Goal: Entertainment & Leisure: Consume media (video, audio)

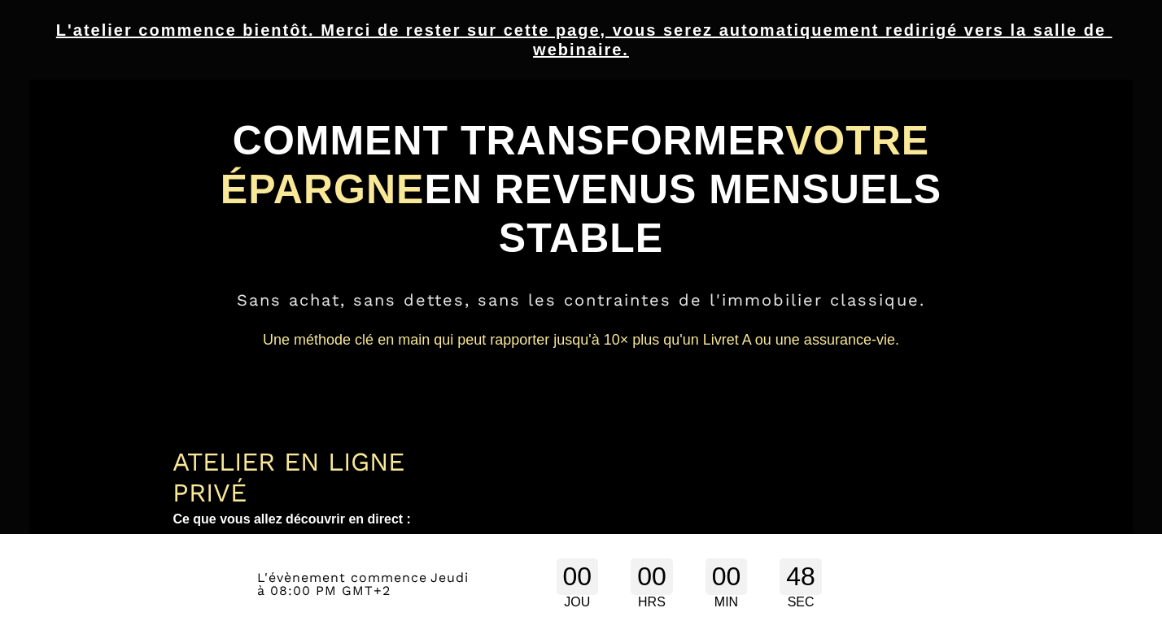
drag, startPoint x: 991, startPoint y: 462, endPoint x: 1156, endPoint y: 615, distance: 225.0
click at [1156, 615] on html "L'atelier commence bientôt. Merci de rester sur cette page, vous serez automati…" at bounding box center [581, 317] width 1162 height 634
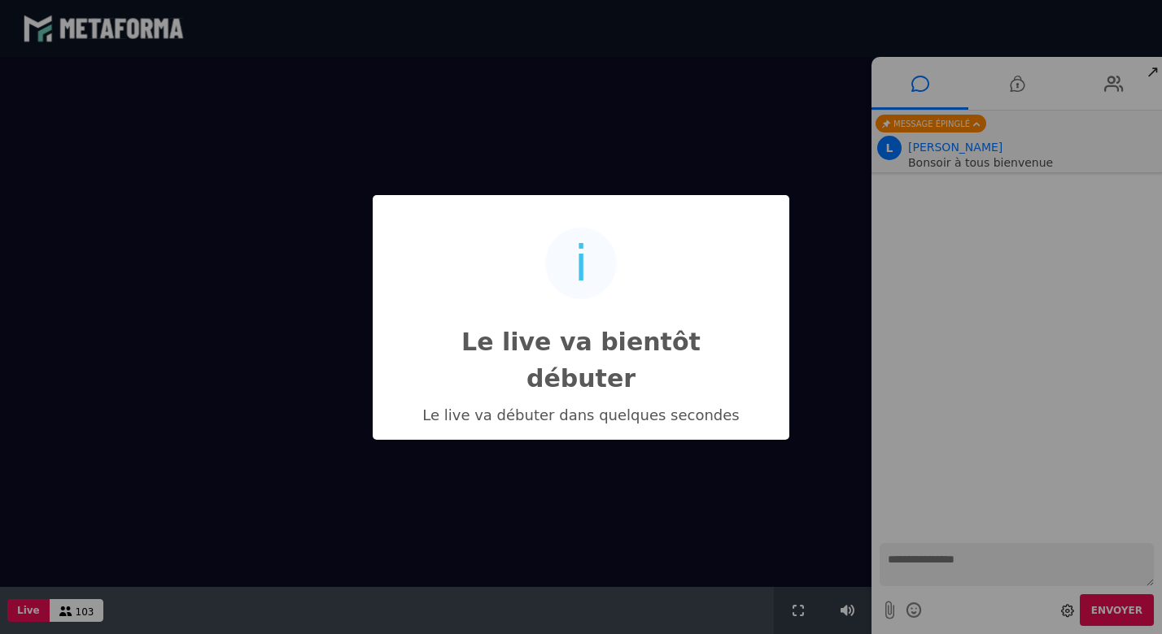
click at [1121, 503] on div "i Le live va bientôt débuter × Le live va débuter dans quelques secondes OK No …" at bounding box center [581, 317] width 1162 height 634
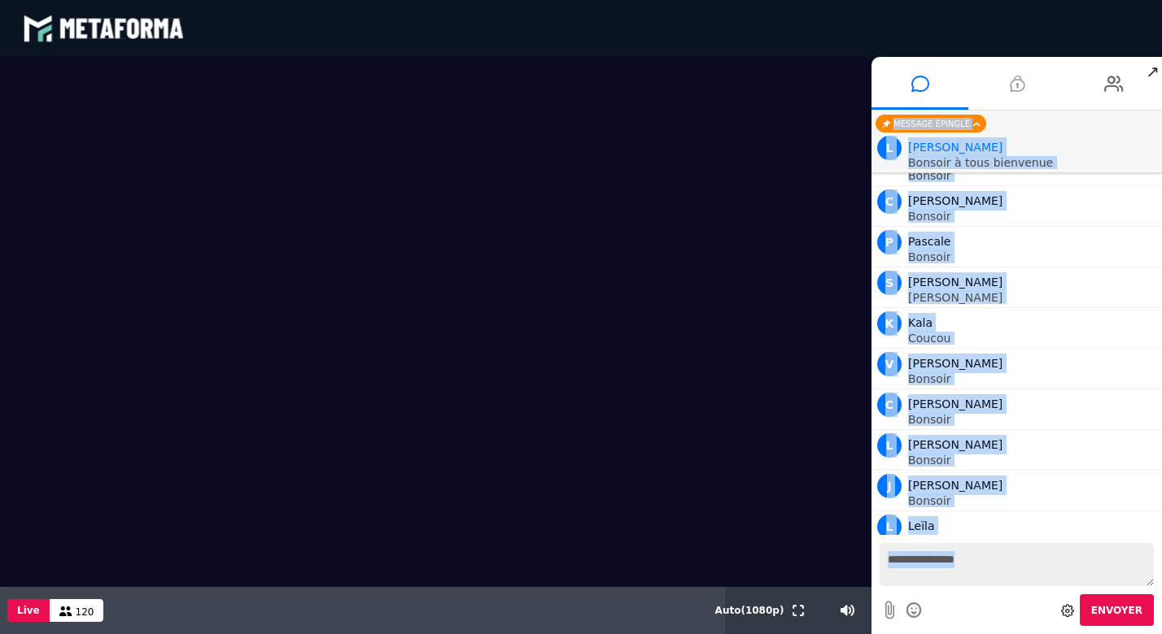
scroll to position [1307, 0]
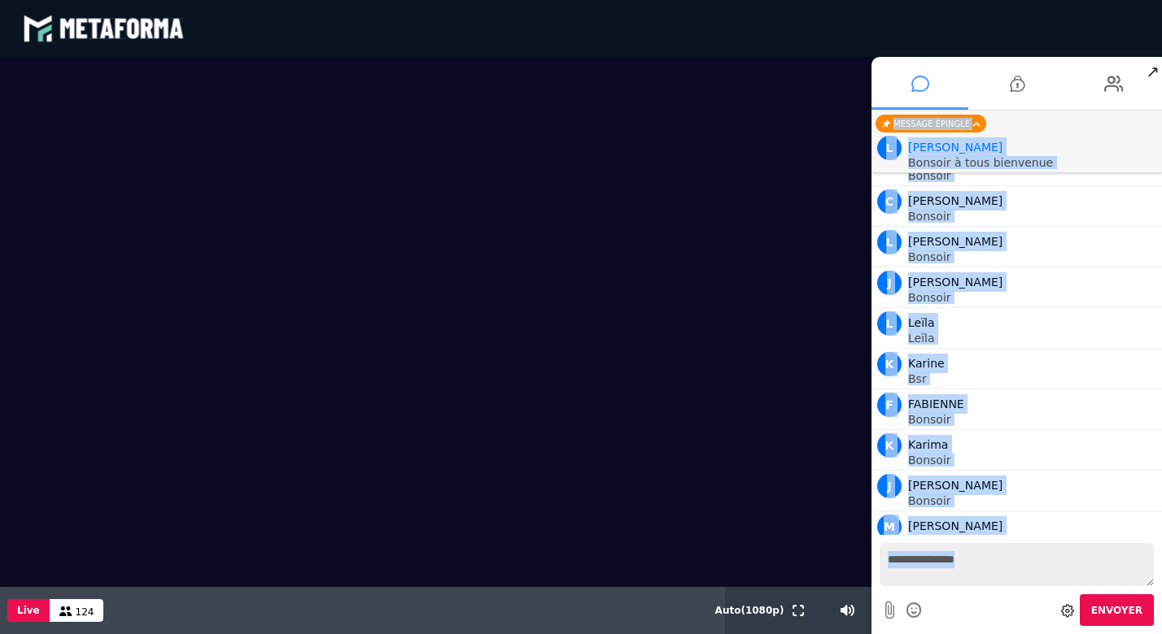
drag, startPoint x: 1121, startPoint y: 503, endPoint x: 919, endPoint y: 87, distance: 462.0
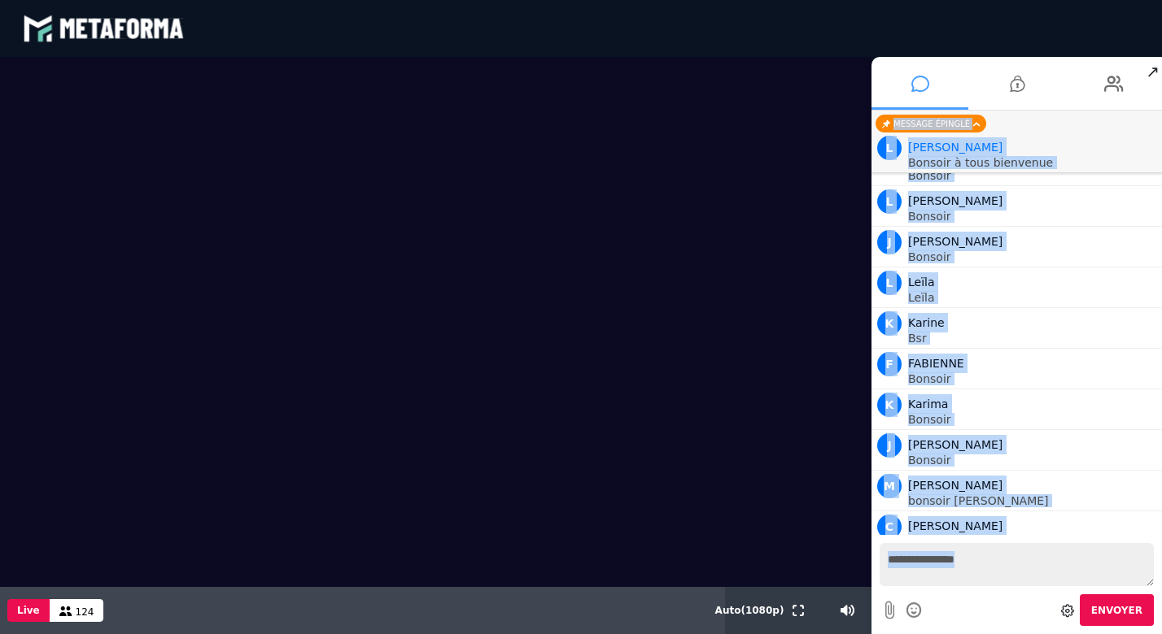
click at [919, 87] on icon at bounding box center [920, 83] width 18 height 41
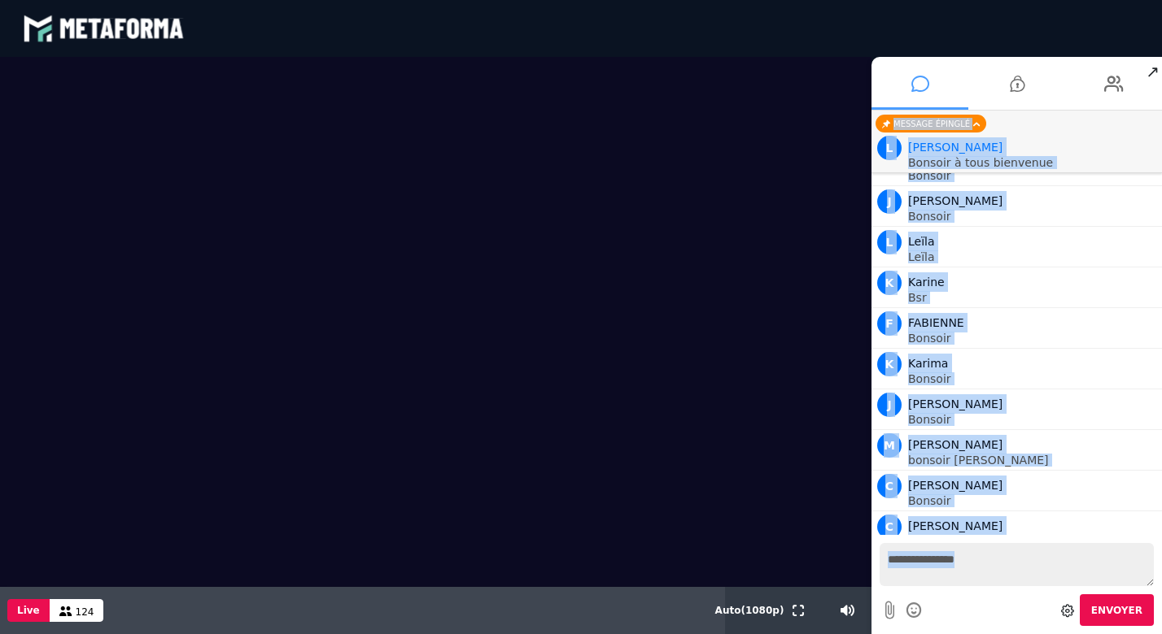
click at [919, 87] on icon at bounding box center [920, 83] width 18 height 41
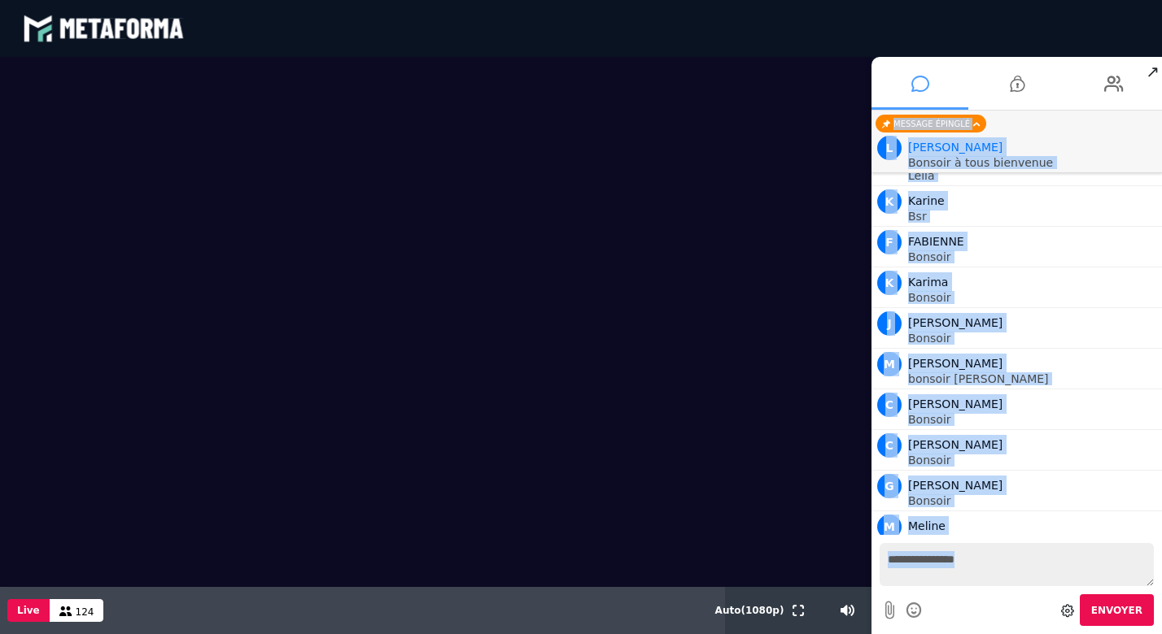
scroll to position [1673, 0]
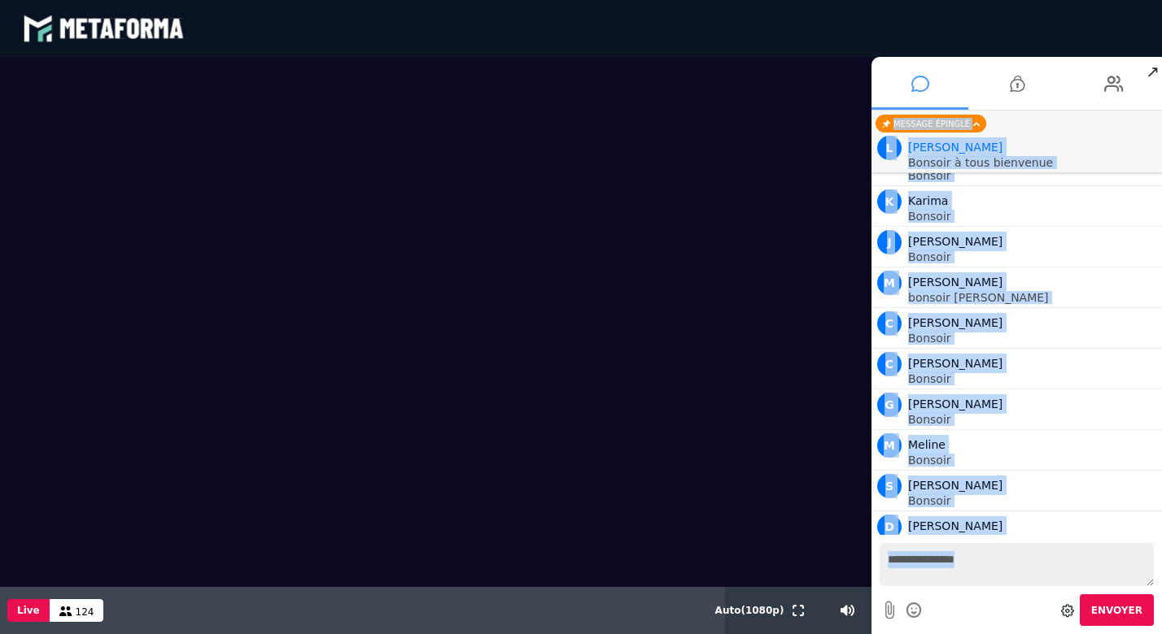
click at [919, 87] on icon at bounding box center [920, 83] width 18 height 41
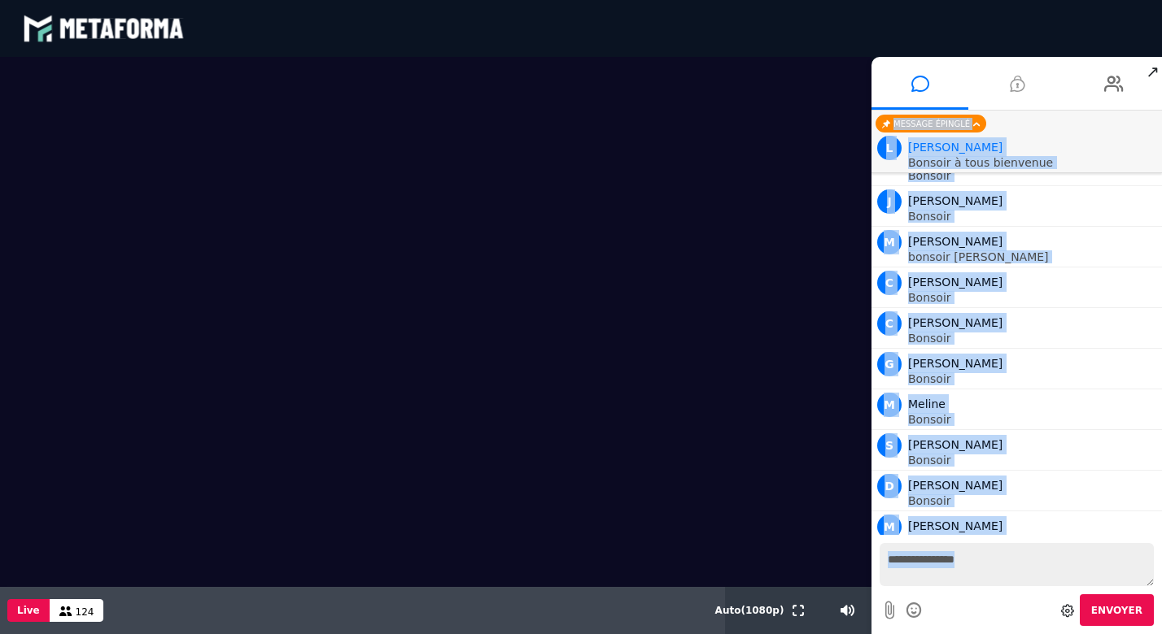
click at [1021, 89] on icon at bounding box center [1016, 83] width 15 height 41
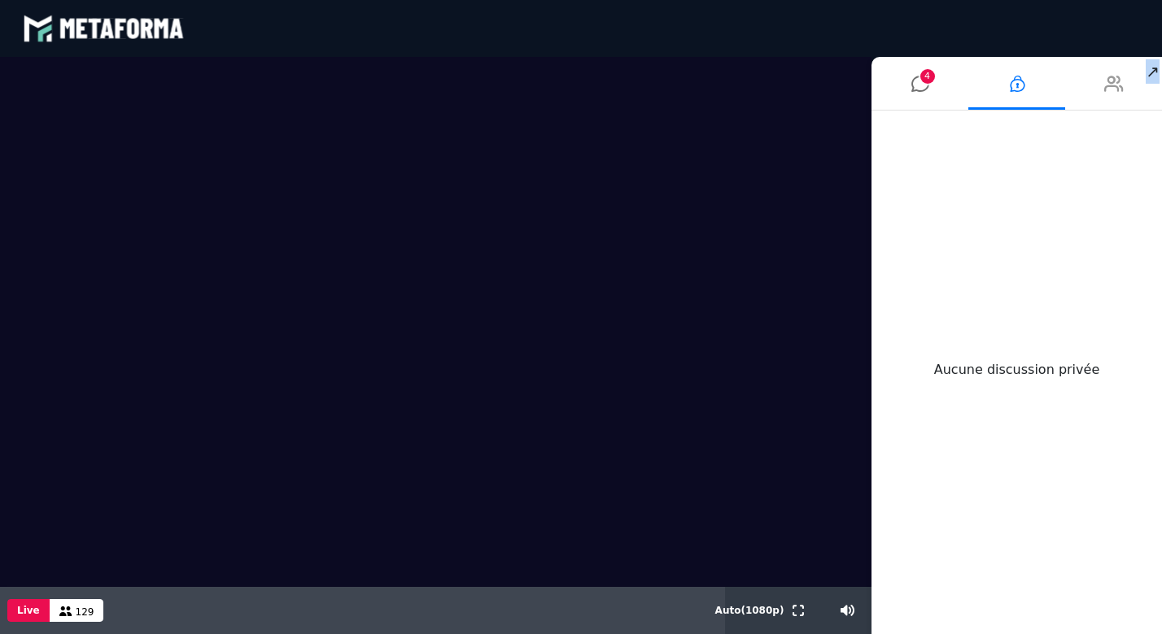
click at [1105, 87] on icon at bounding box center [1114, 83] width 20 height 41
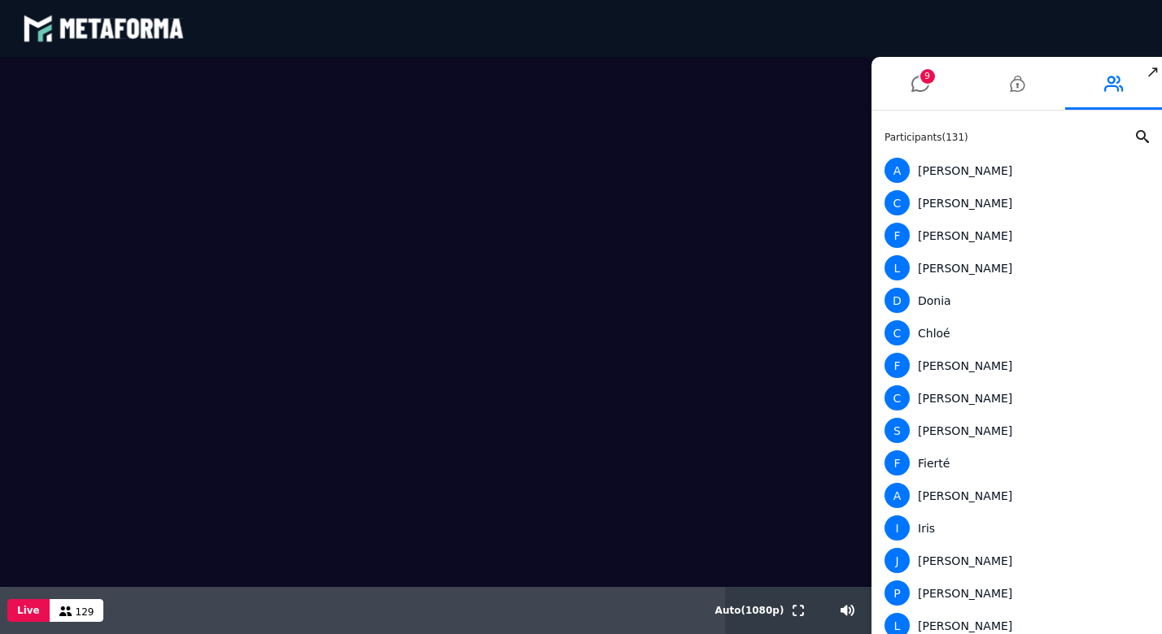
click at [1152, 72] on span "↗" at bounding box center [1152, 71] width 19 height 29
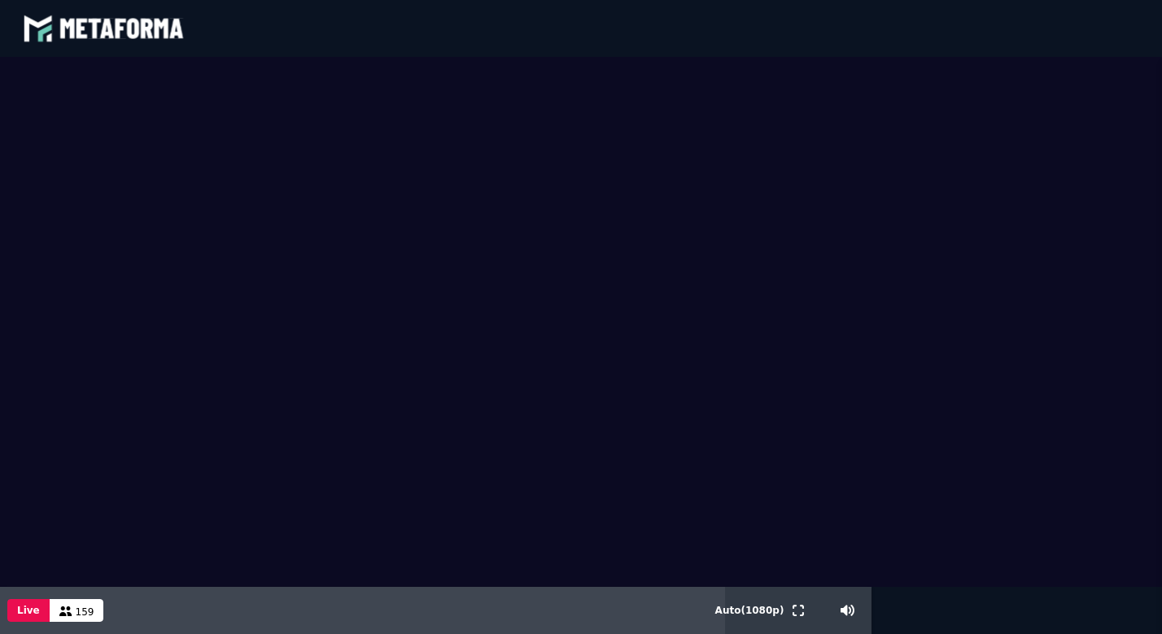
scroll to position [6667, 0]
click at [865, 22] on div "blastream met_channel-9815b25ebd2bfb1ca2e40341aa852e5e fr en fr" at bounding box center [581, 28] width 1116 height 49
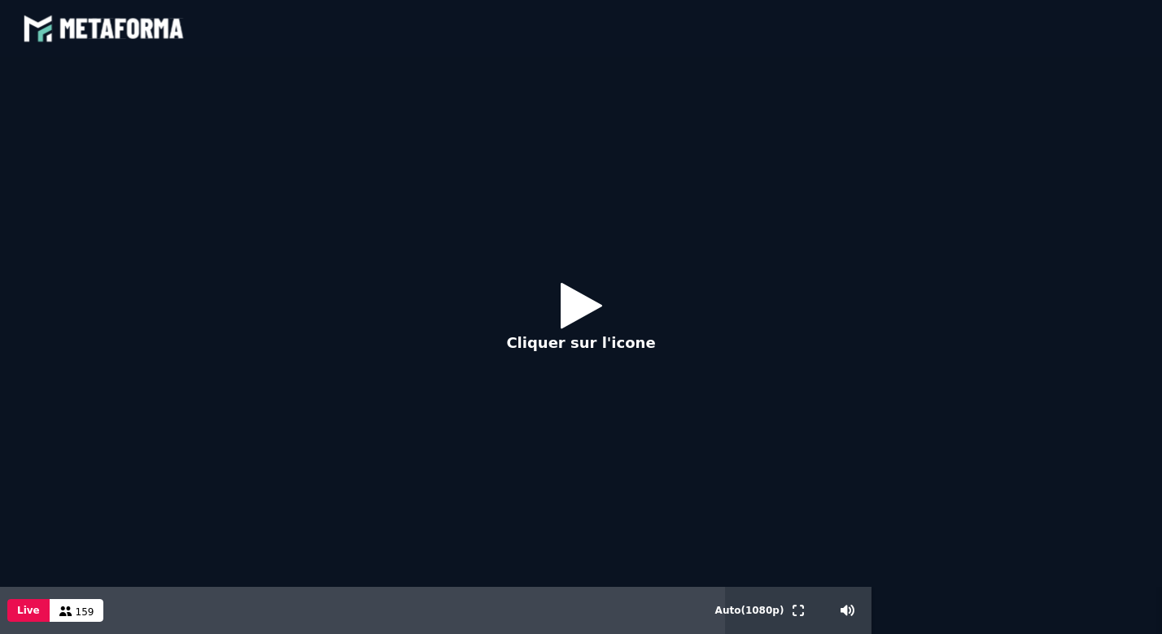
click at [576, 328] on icon at bounding box center [580, 305] width 41 height 53
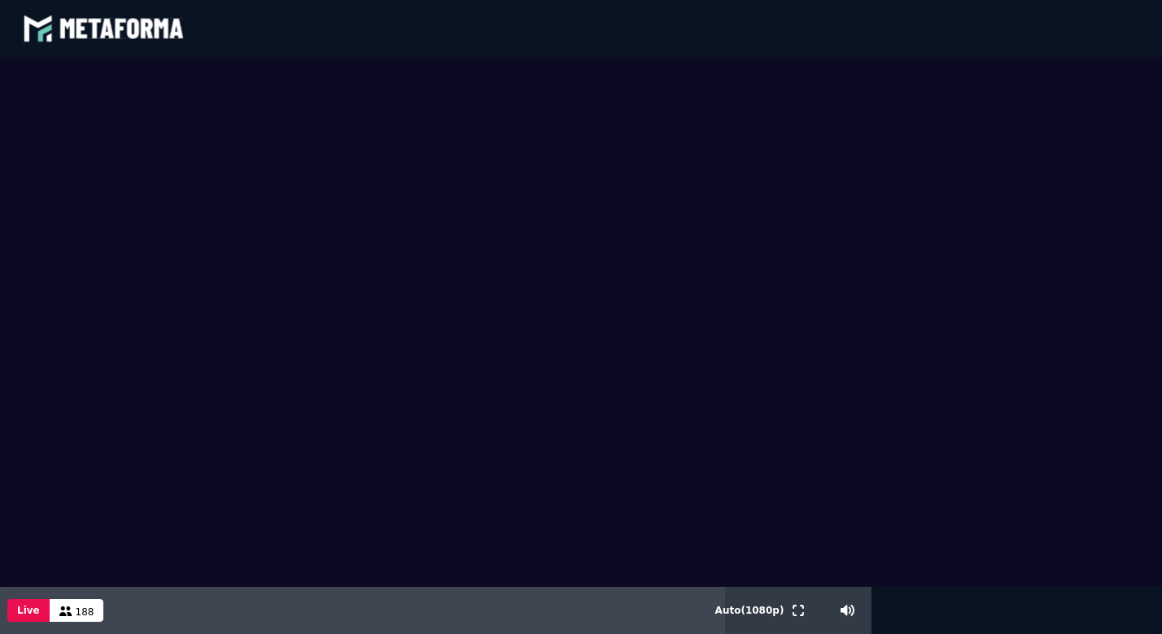
click at [1086, 321] on video at bounding box center [581, 322] width 1162 height 530
click at [1113, 60] on video at bounding box center [581, 322] width 1162 height 530
click at [1123, 28] on div "blastream met_channel-9815b25ebd2bfb1ca2e40341aa852e5e fr en fr" at bounding box center [581, 28] width 1116 height 49
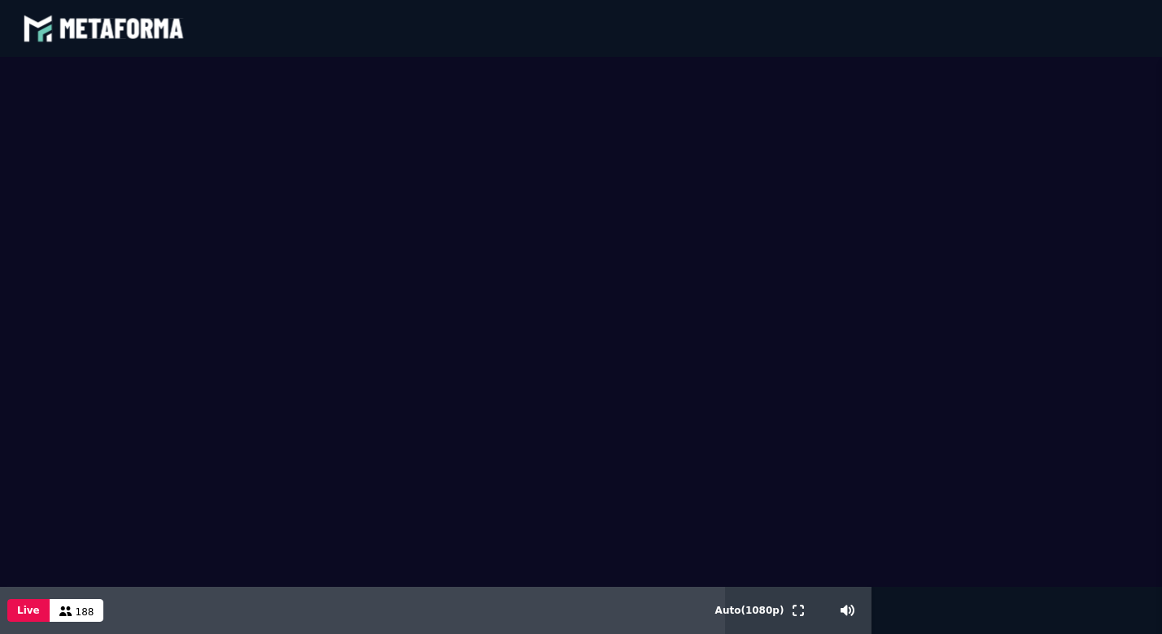
click at [1129, 587] on video at bounding box center [581, 322] width 1162 height 530
click at [1096, 264] on video at bounding box center [581, 322] width 1162 height 530
click at [1103, 69] on video at bounding box center [581, 322] width 1162 height 530
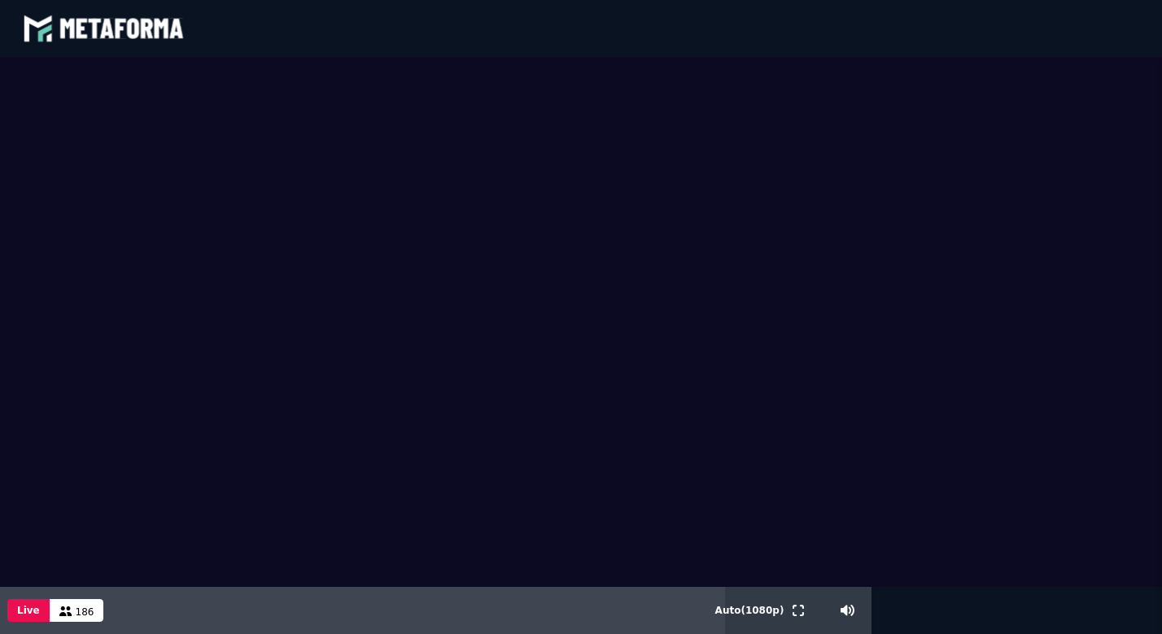
drag, startPoint x: 1103, startPoint y: 69, endPoint x: 1132, endPoint y: 399, distance: 330.7
click at [1132, 399] on video at bounding box center [581, 322] width 1162 height 530
click at [198, 207] on video at bounding box center [581, 322] width 1162 height 530
drag, startPoint x: 148, startPoint y: 42, endPoint x: 529, endPoint y: 323, distance: 472.9
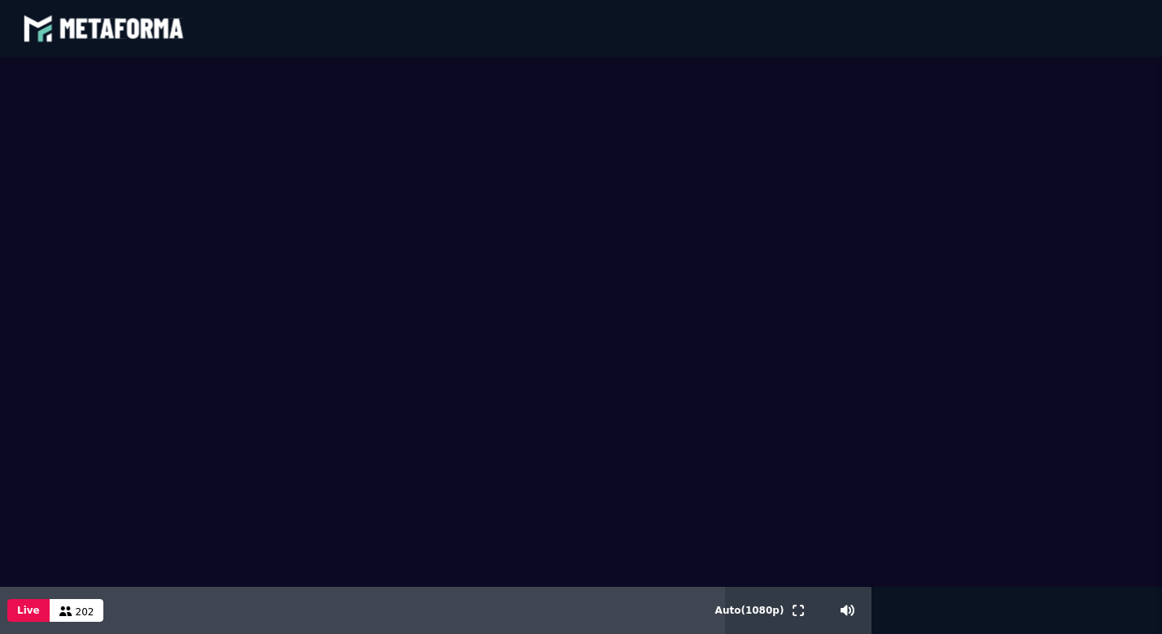
click at [529, 323] on div "blastream met_channel-9815b25ebd2bfb1ca2e40341aa852e5e fr en fr Scène Compte li…" at bounding box center [581, 317] width 1162 height 634
click at [553, 323] on video at bounding box center [581, 322] width 1162 height 530
click at [604, 337] on video at bounding box center [581, 322] width 1162 height 530
